Goal: Task Accomplishment & Management: Manage account settings

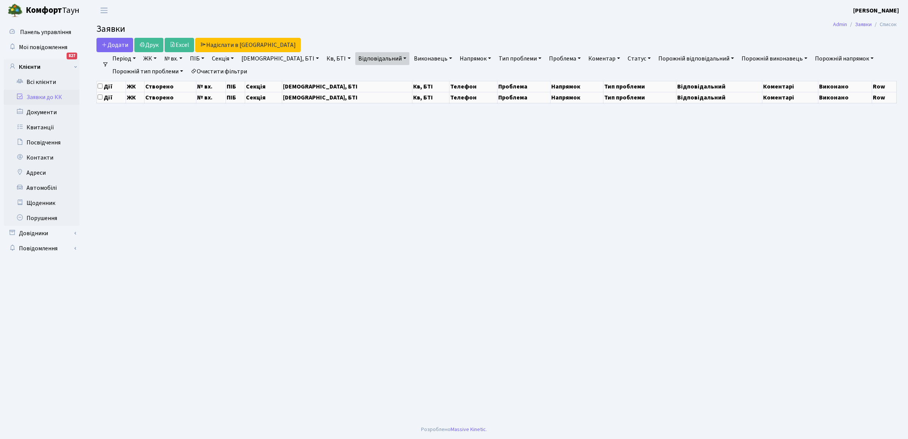
select select "25"
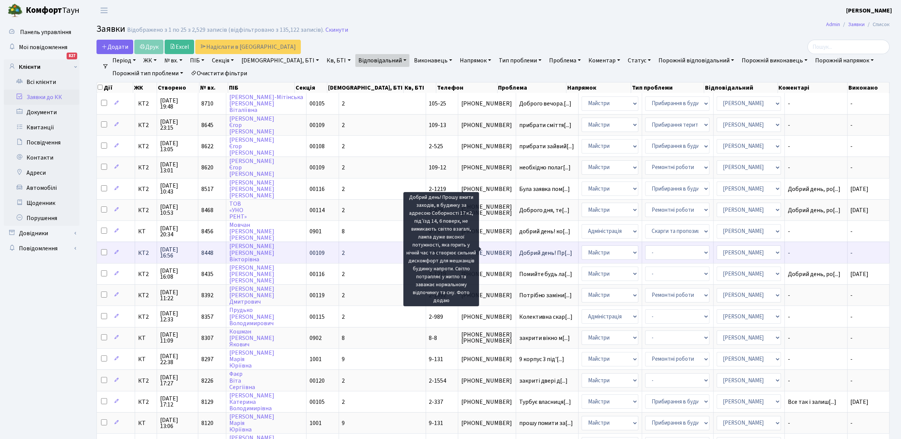
click at [519, 249] on span "Добрий день! Пр[...]" at bounding box center [545, 253] width 53 height 8
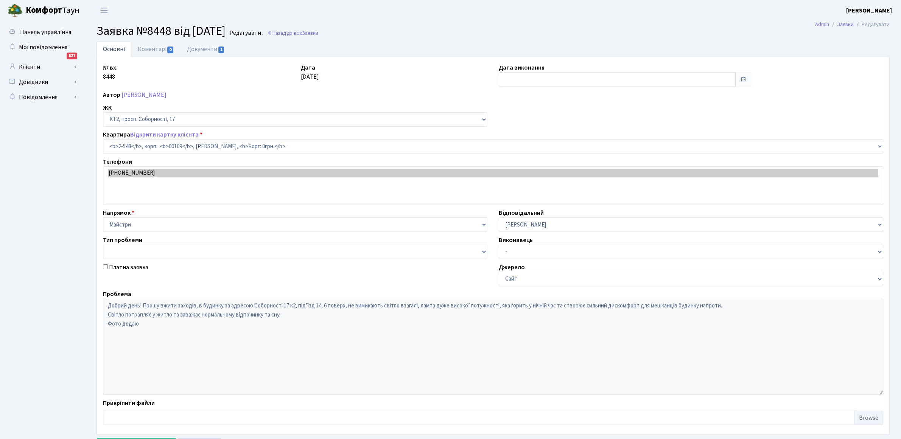
select select "15598"
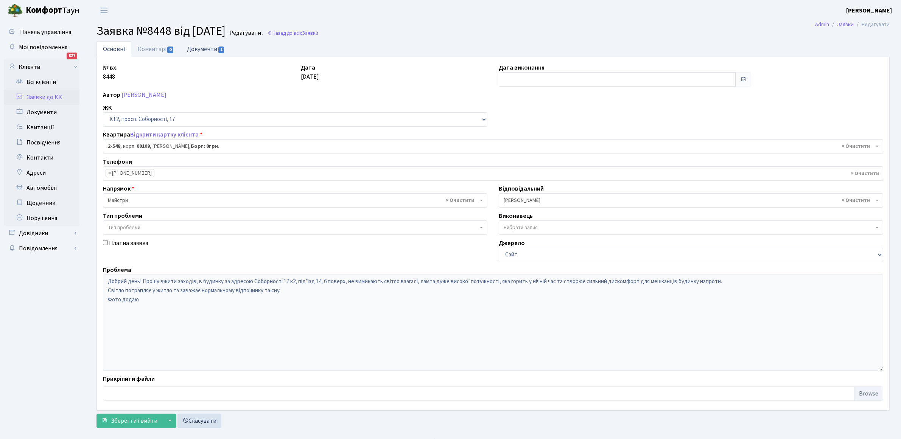
click at [201, 49] on link "Документи 1" at bounding box center [206, 49] width 51 height 16
select select "25"
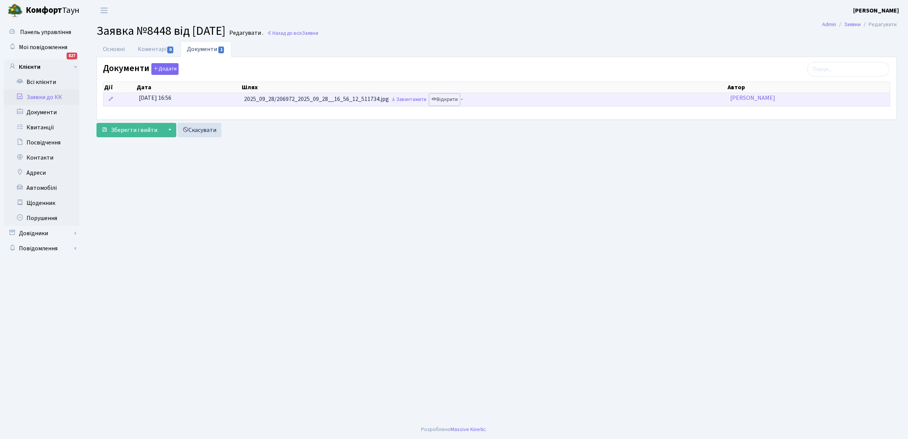
click at [453, 100] on link "Відкрити" at bounding box center [445, 100] width 30 height 12
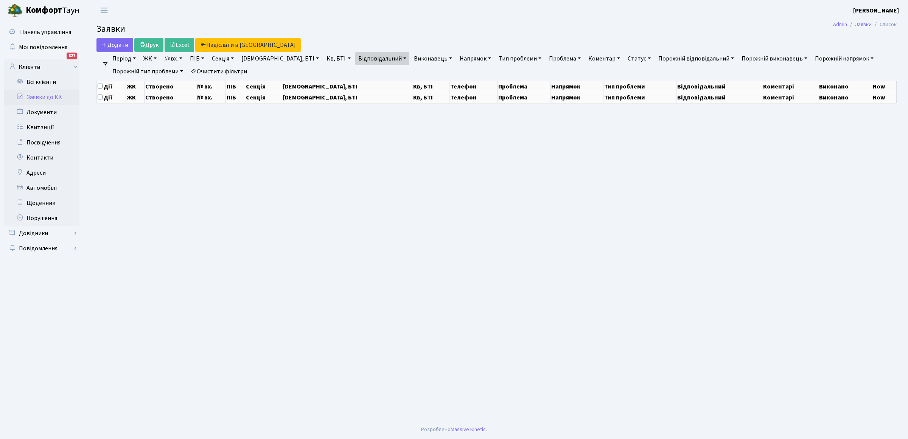
select select "25"
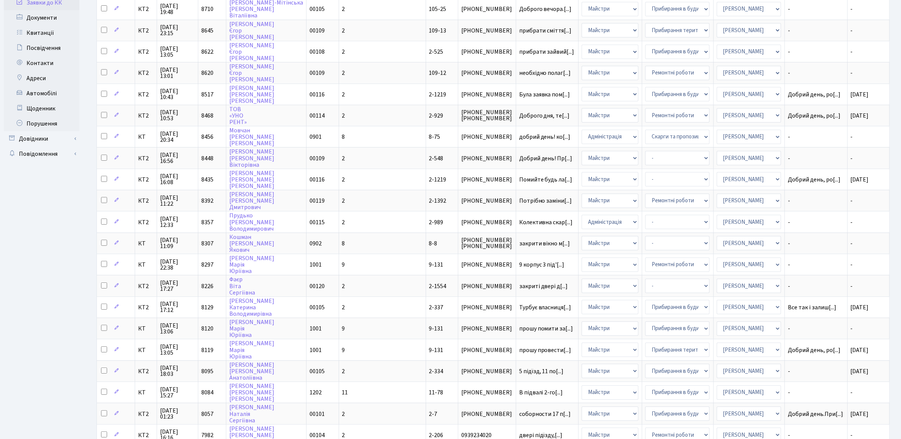
scroll to position [226, 0]
